Goal: Task Accomplishment & Management: Manage account settings

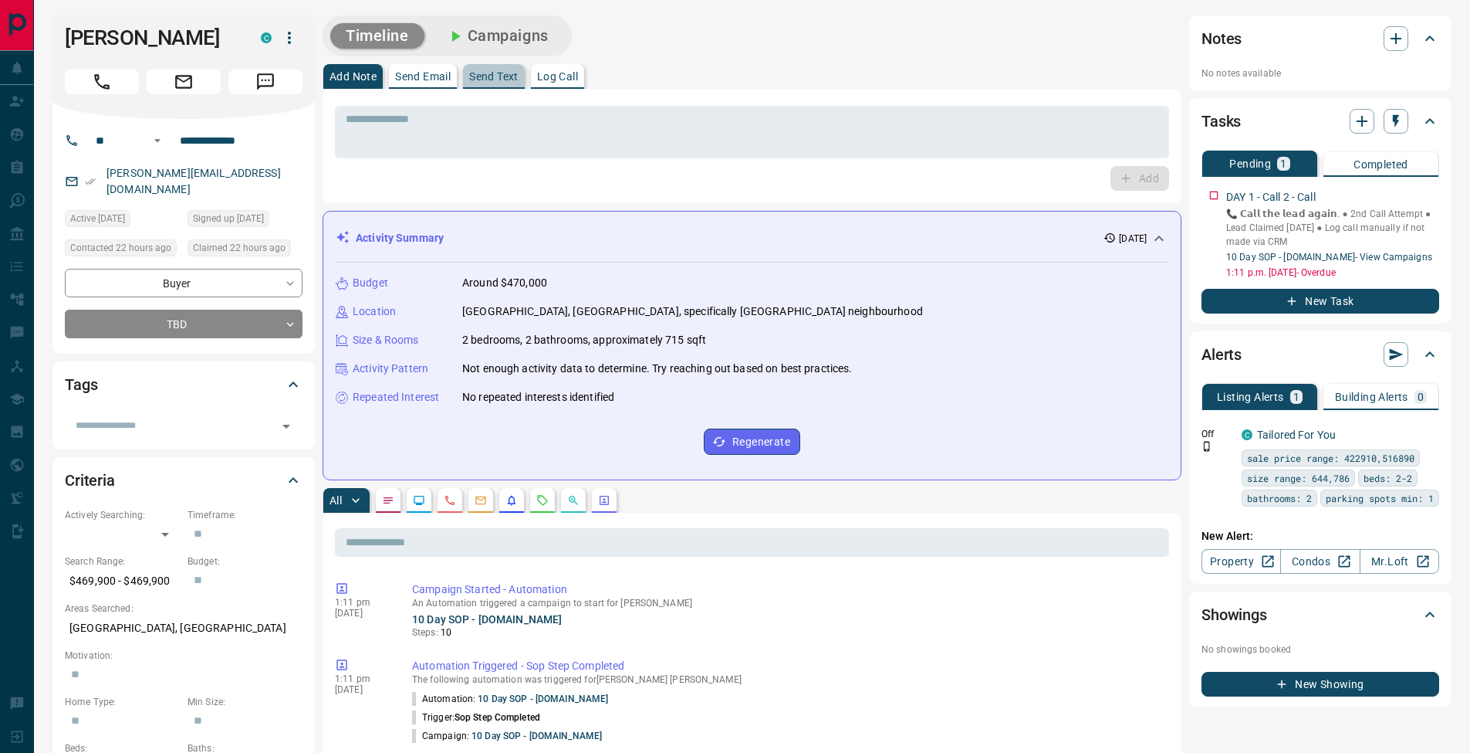
click at [481, 86] on button "Send Text" at bounding box center [494, 76] width 62 height 25
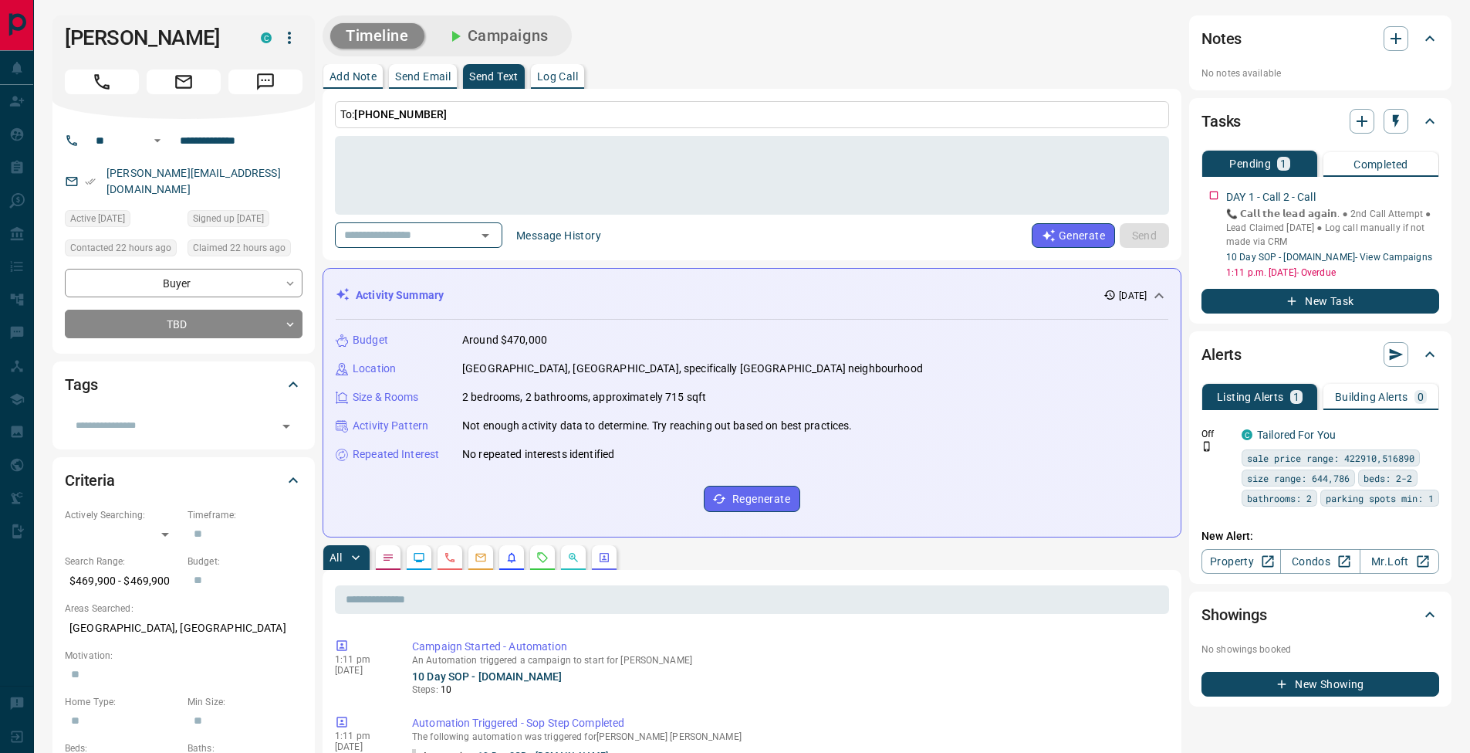
click at [491, 127] on div "To: [PHONE_NUMBER] * ​ ​ Message History Generate Send" at bounding box center [752, 174] width 834 height 147
click at [380, 73] on button "Add Note" at bounding box center [352, 76] width 59 height 25
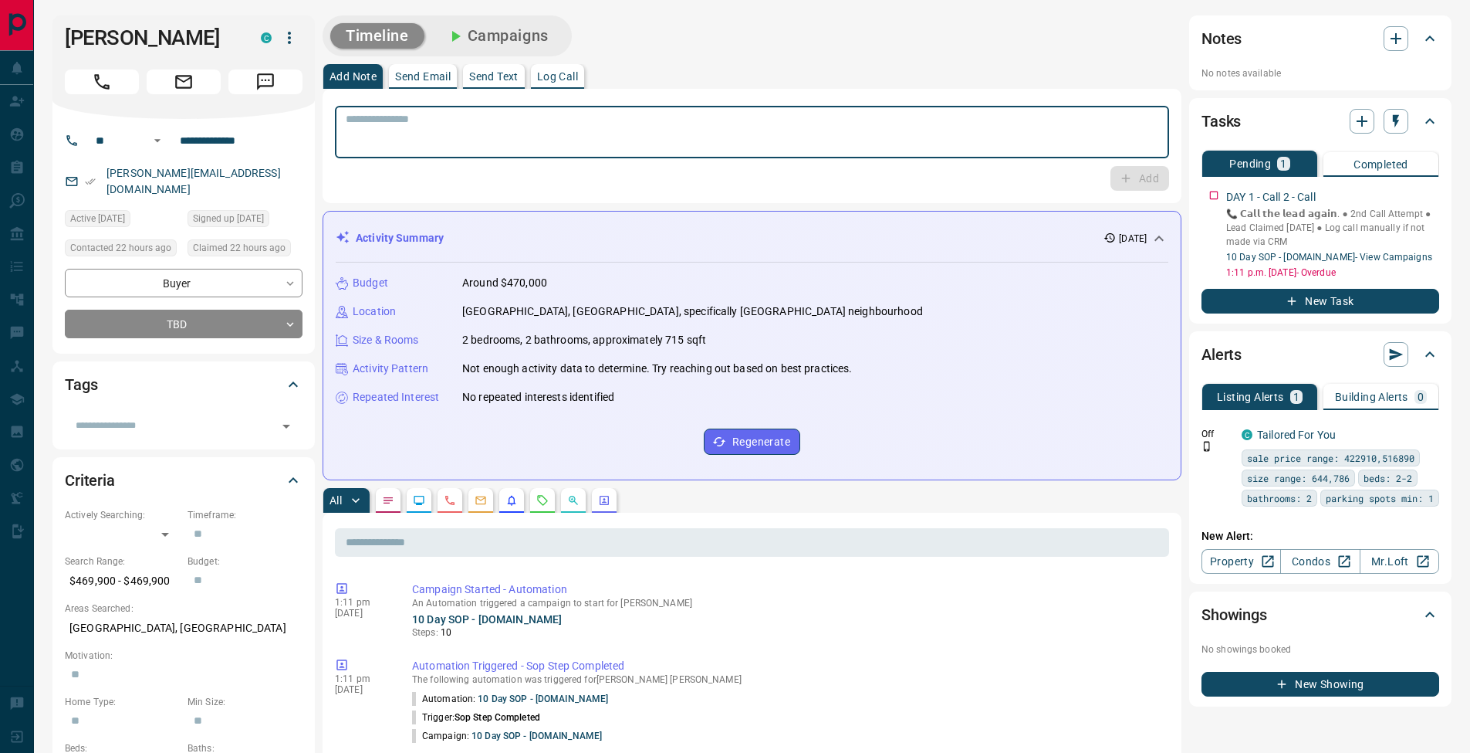
click at [399, 135] on textarea at bounding box center [752, 132] width 813 height 39
click at [577, 79] on p "Log Call" at bounding box center [557, 76] width 41 height 11
click at [1139, 180] on button "Log Call" at bounding box center [1138, 178] width 61 height 25
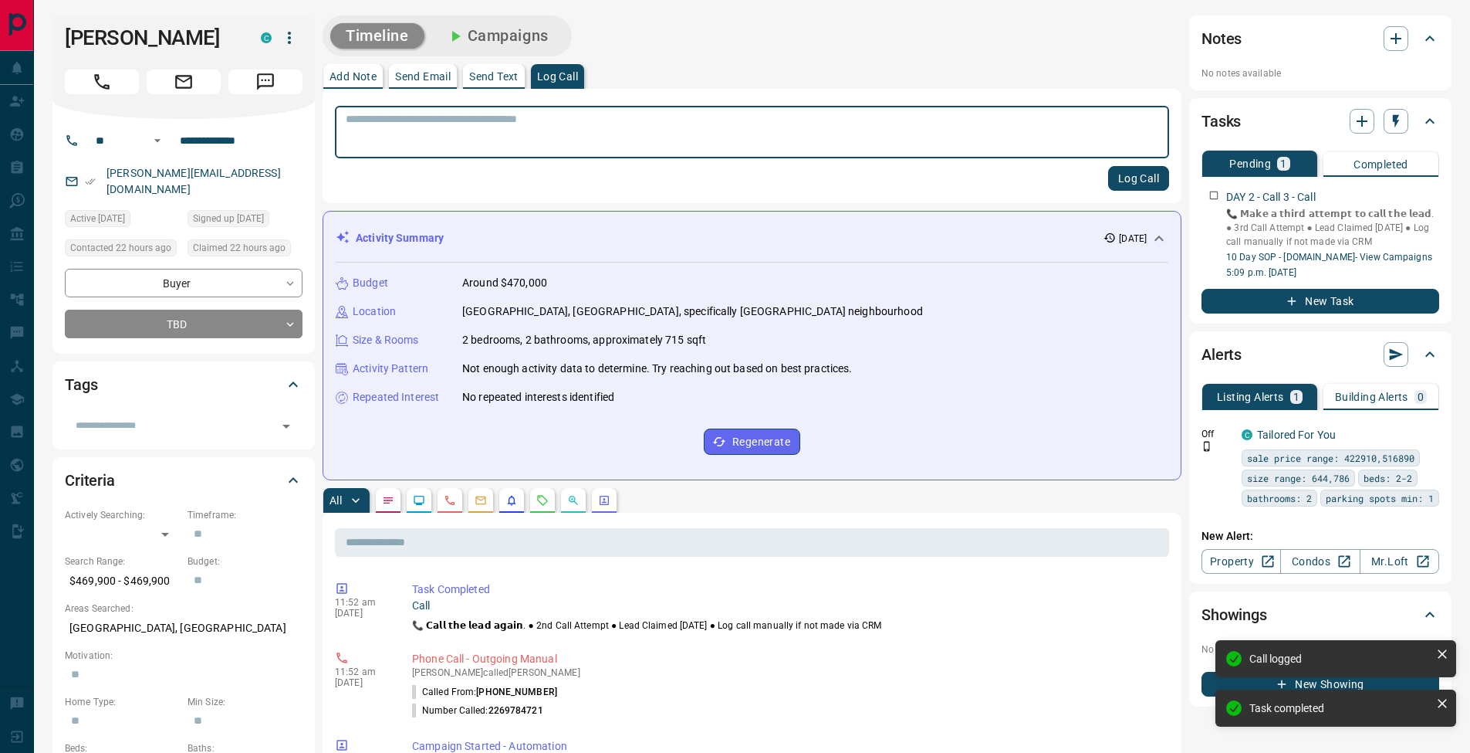
click at [345, 69] on button "Add Note" at bounding box center [352, 76] width 59 height 25
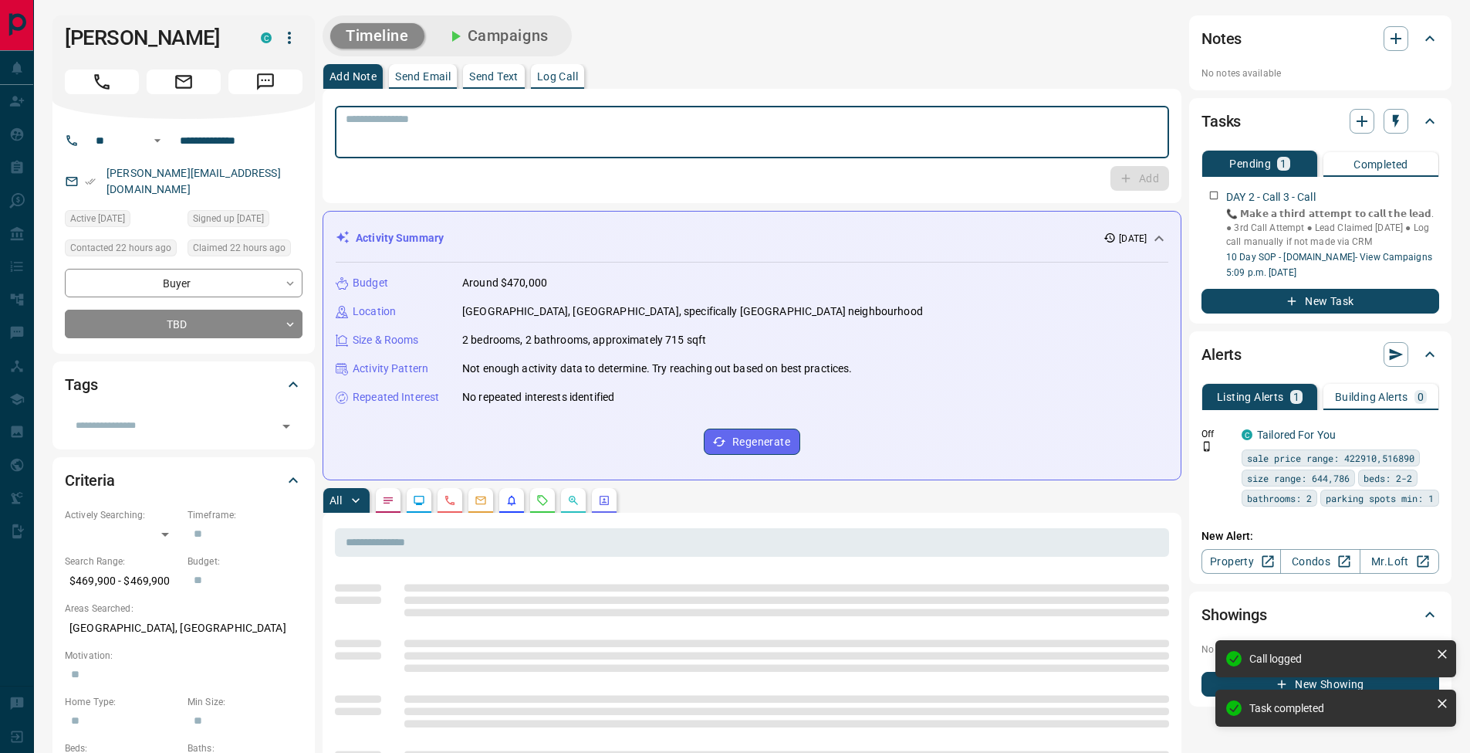
click at [395, 124] on textarea at bounding box center [752, 132] width 813 height 39
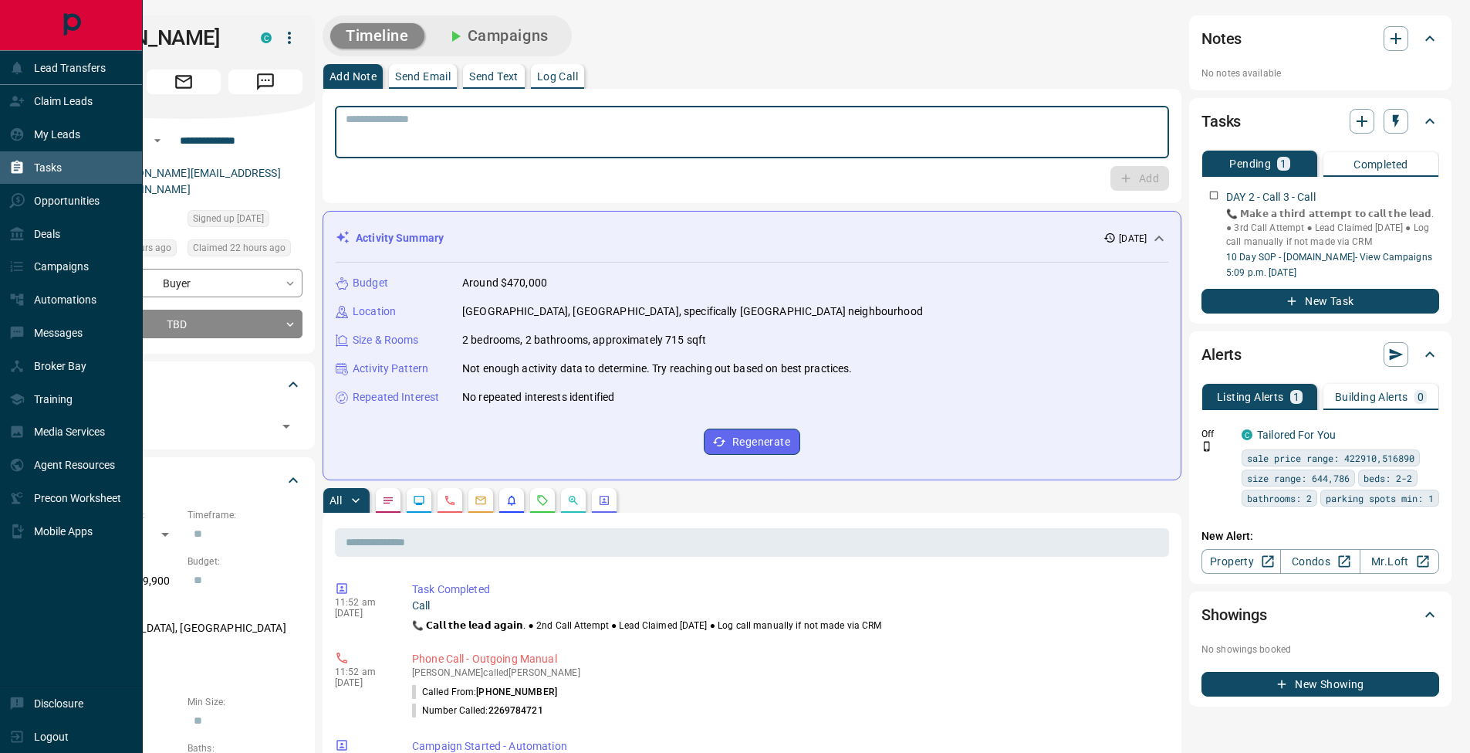
click at [33, 162] on div "Tasks" at bounding box center [35, 167] width 52 height 25
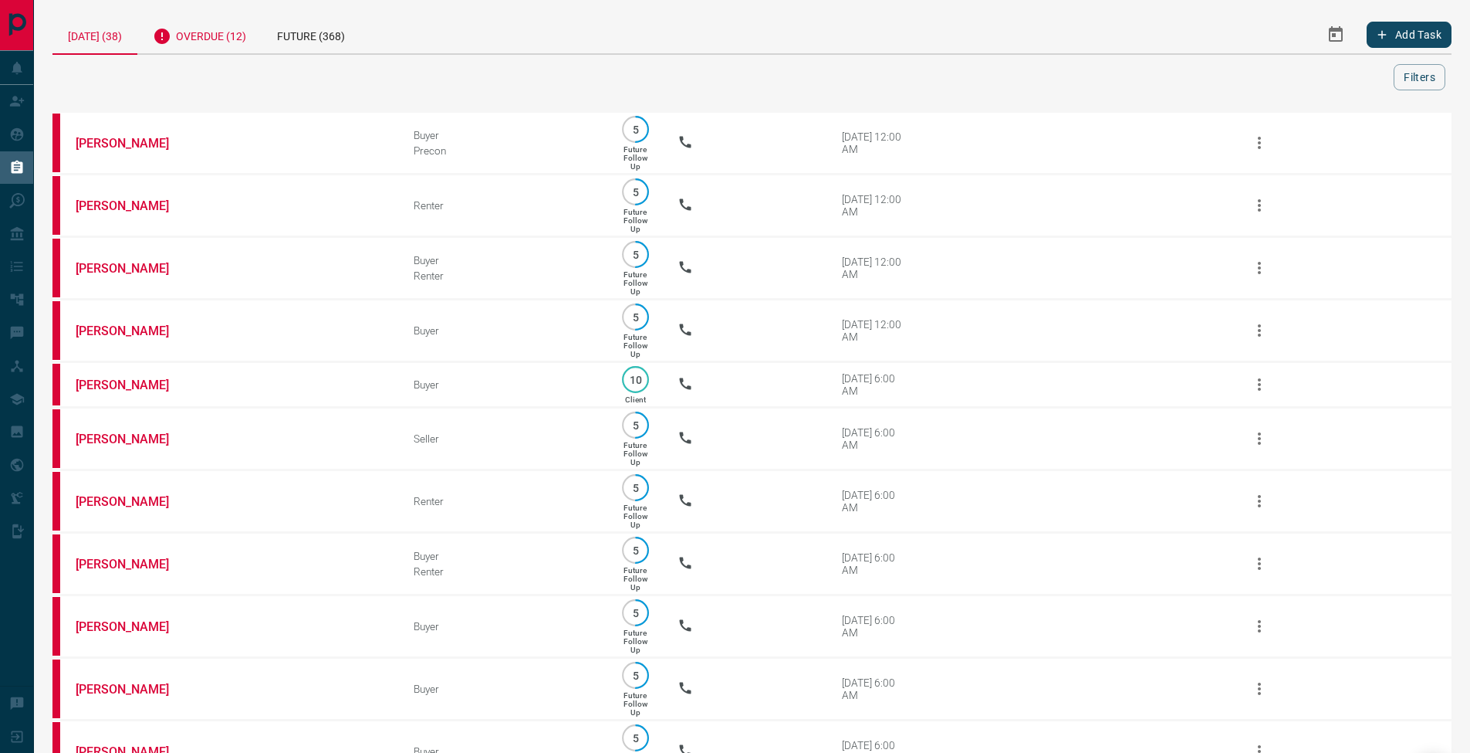
click at [257, 47] on div "Overdue (12)" at bounding box center [199, 34] width 124 height 38
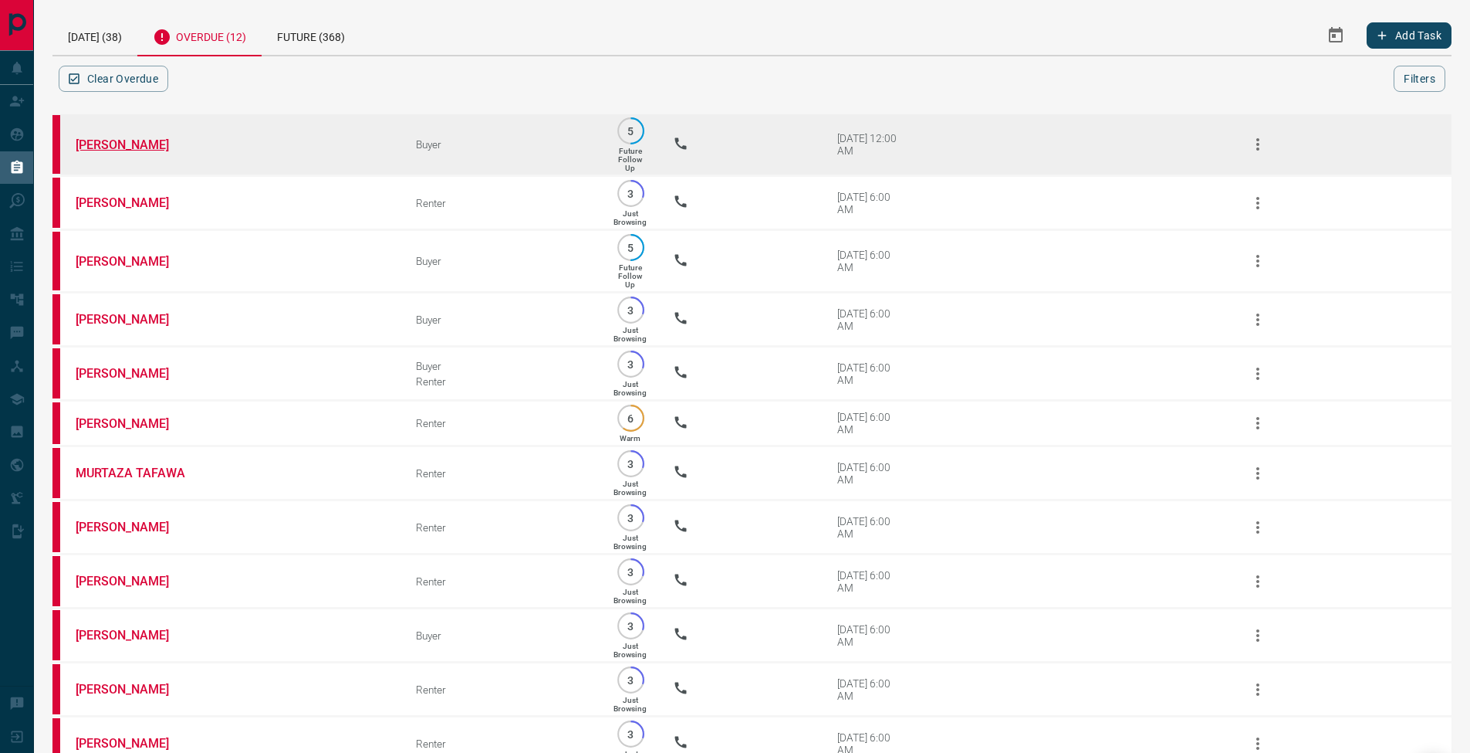
click at [140, 144] on link "[PERSON_NAME]" at bounding box center [134, 144] width 116 height 15
